Goal: Navigation & Orientation: Find specific page/section

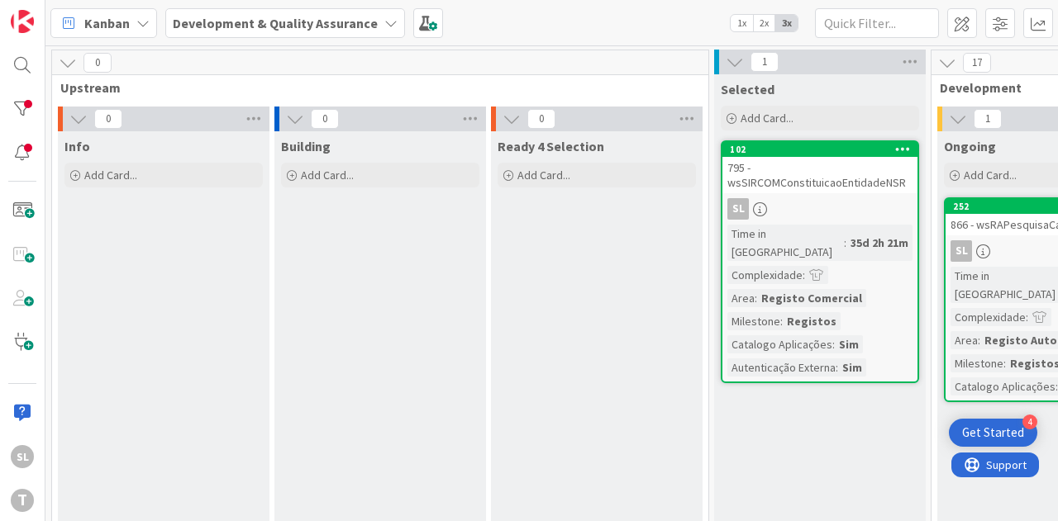
scroll to position [105, 570]
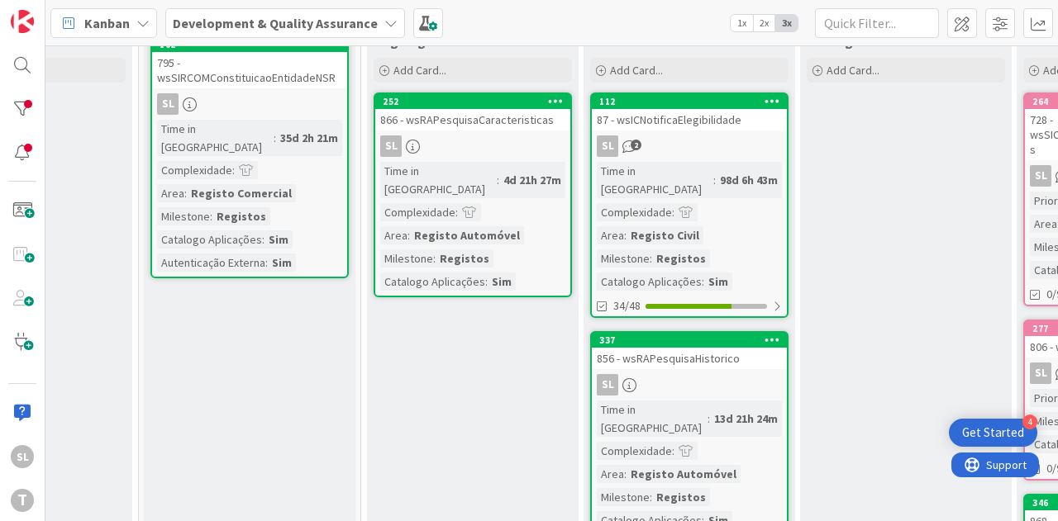
click at [457, 148] on div "SL" at bounding box center [472, 146] width 195 height 21
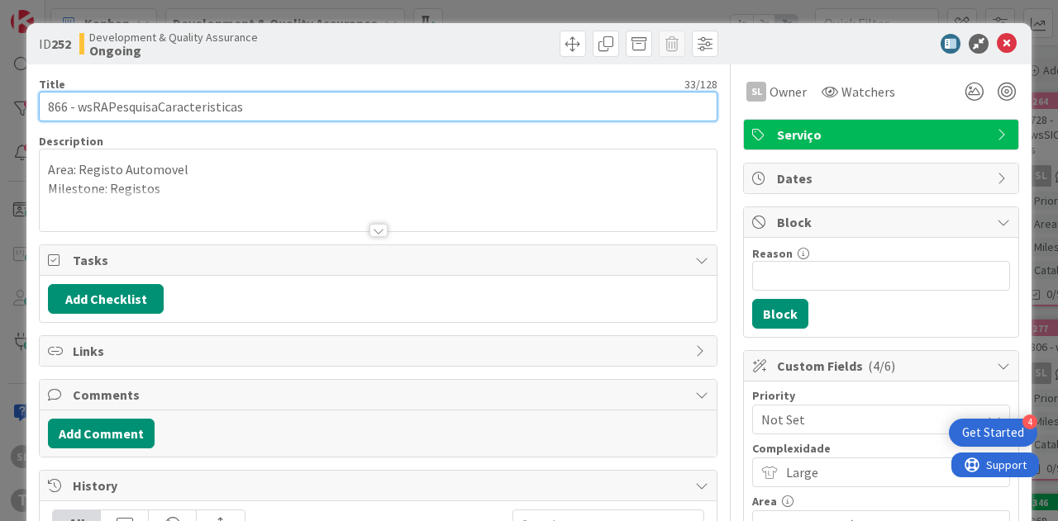
click at [127, 100] on input "866 - wsRAPesquisaCaracteristicas" at bounding box center [378, 107] width 678 height 30
click at [61, 105] on input "866 - wsRAPesquisaCaracteristicas" at bounding box center [378, 107] width 678 height 30
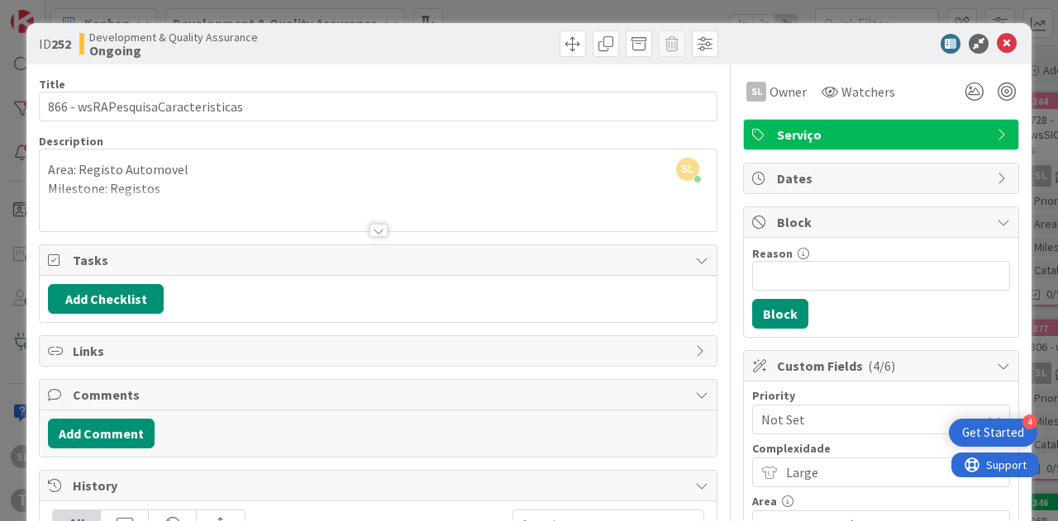
click at [778, 7] on div "ID 252 Development & Quality Assurance Ongoing Title 33 / 128 866 - wsRAPesquis…" at bounding box center [529, 260] width 1058 height 521
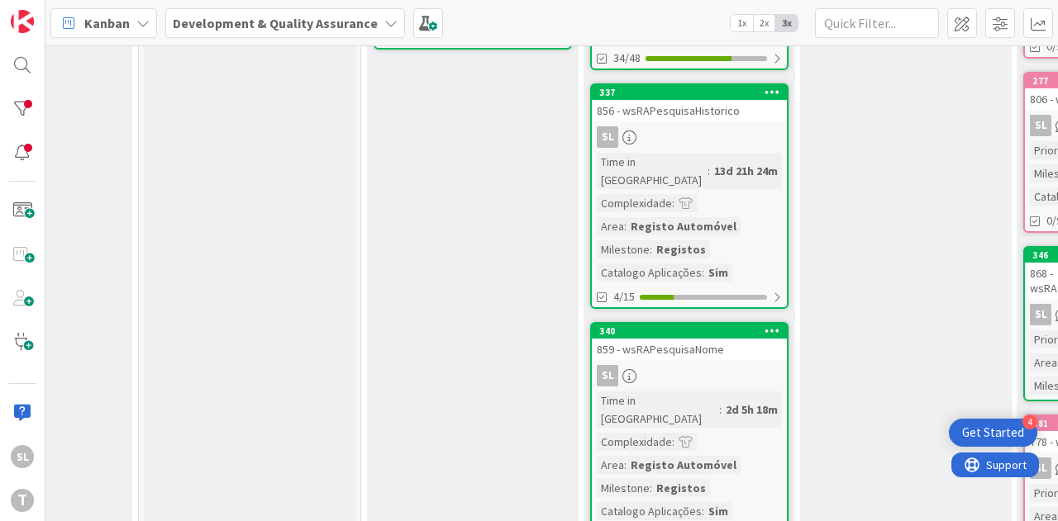
click at [737, 326] on div "340 859 - wsRAPesquisaNome SL Time in Column : 2d 5h 18m Complexidade : Area : …" at bounding box center [689, 424] width 198 height 205
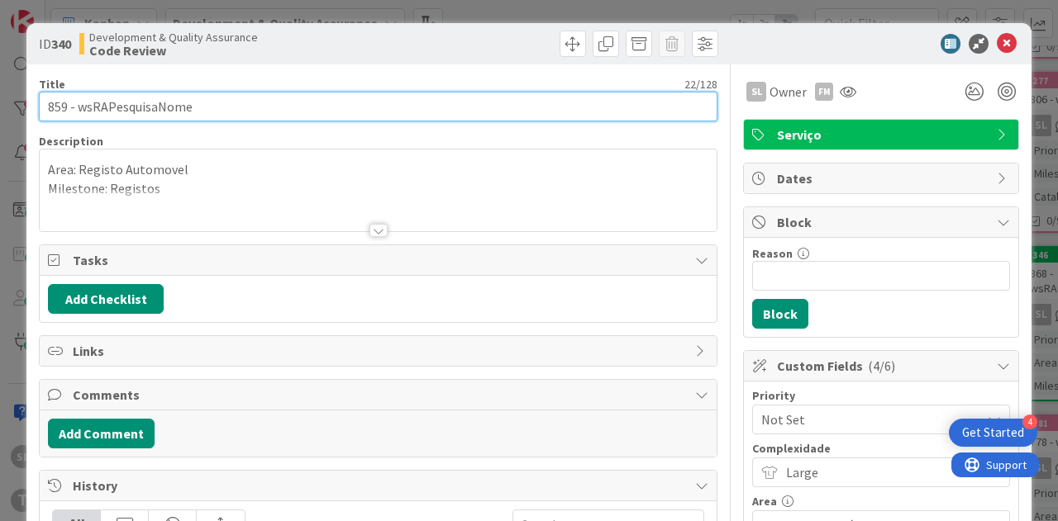
click at [54, 105] on input "859 - wsRAPesquisaNome" at bounding box center [378, 107] width 678 height 30
